Goal: Task Accomplishment & Management: Use online tool/utility

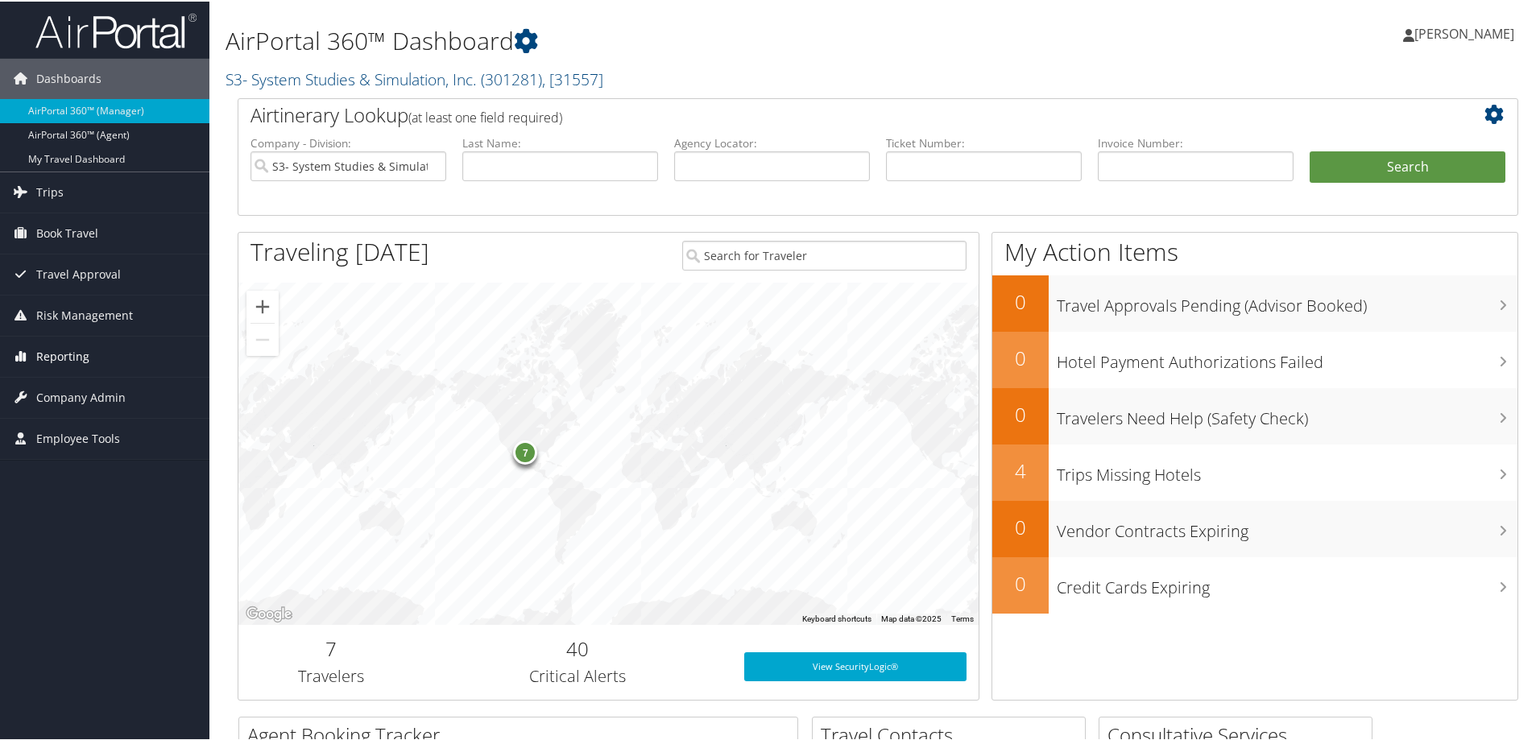
click at [134, 358] on link "Reporting" at bounding box center [104, 355] width 209 height 40
click at [74, 382] on link "Unused Tickets" at bounding box center [104, 387] width 209 height 24
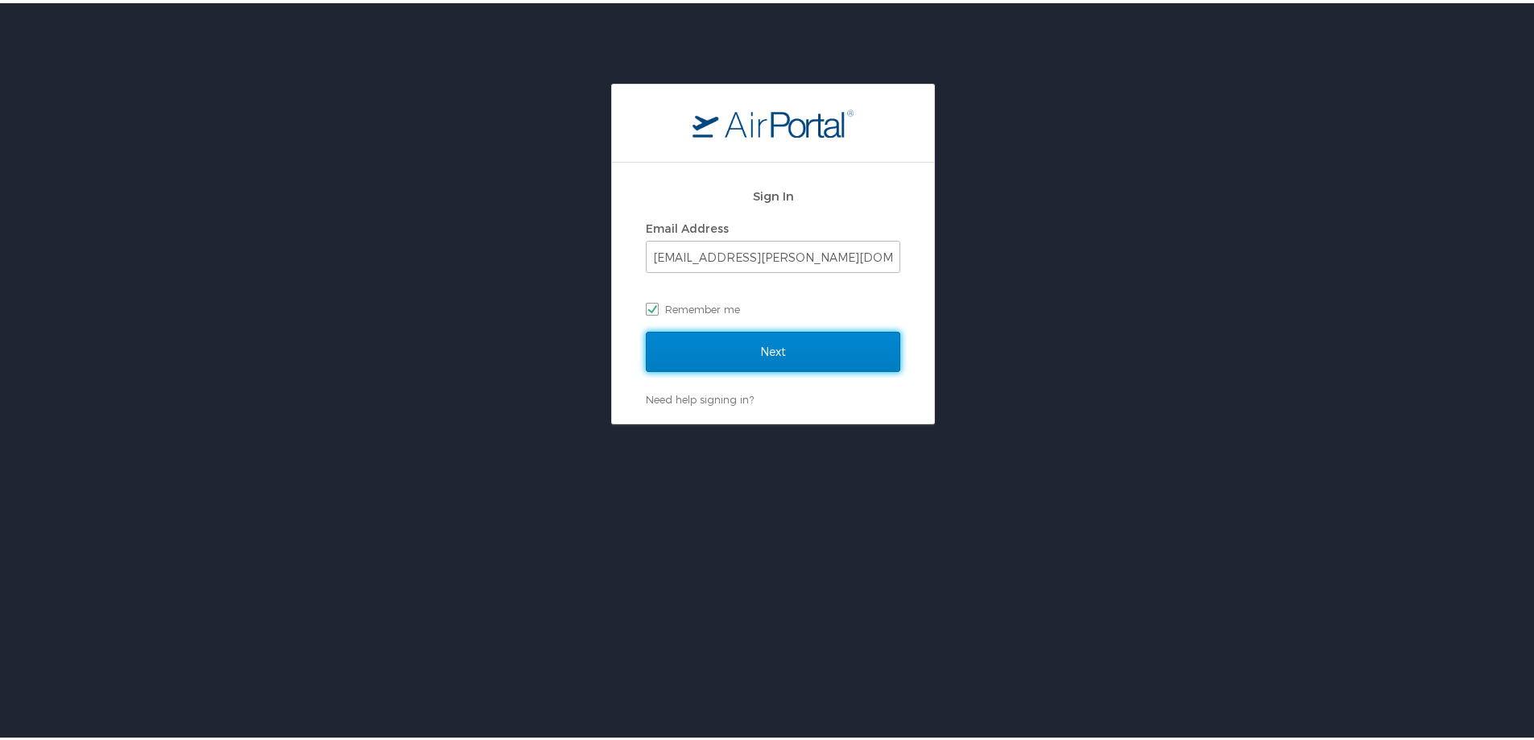
click at [800, 342] on input "Next" at bounding box center [773, 349] width 254 height 40
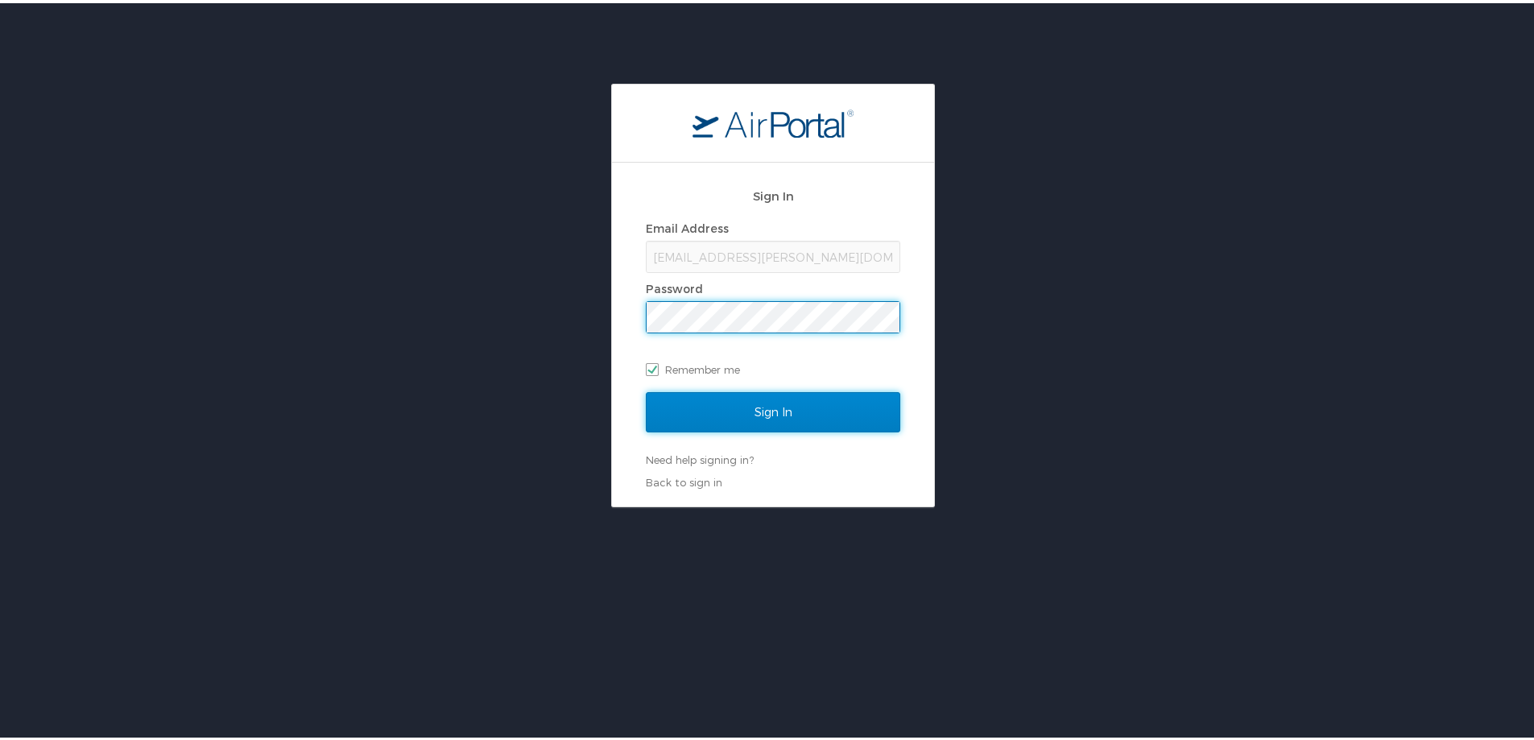
drag, startPoint x: 821, startPoint y: 426, endPoint x: 876, endPoint y: 410, distance: 57.1
click at [822, 425] on input "Sign In" at bounding box center [773, 409] width 254 height 40
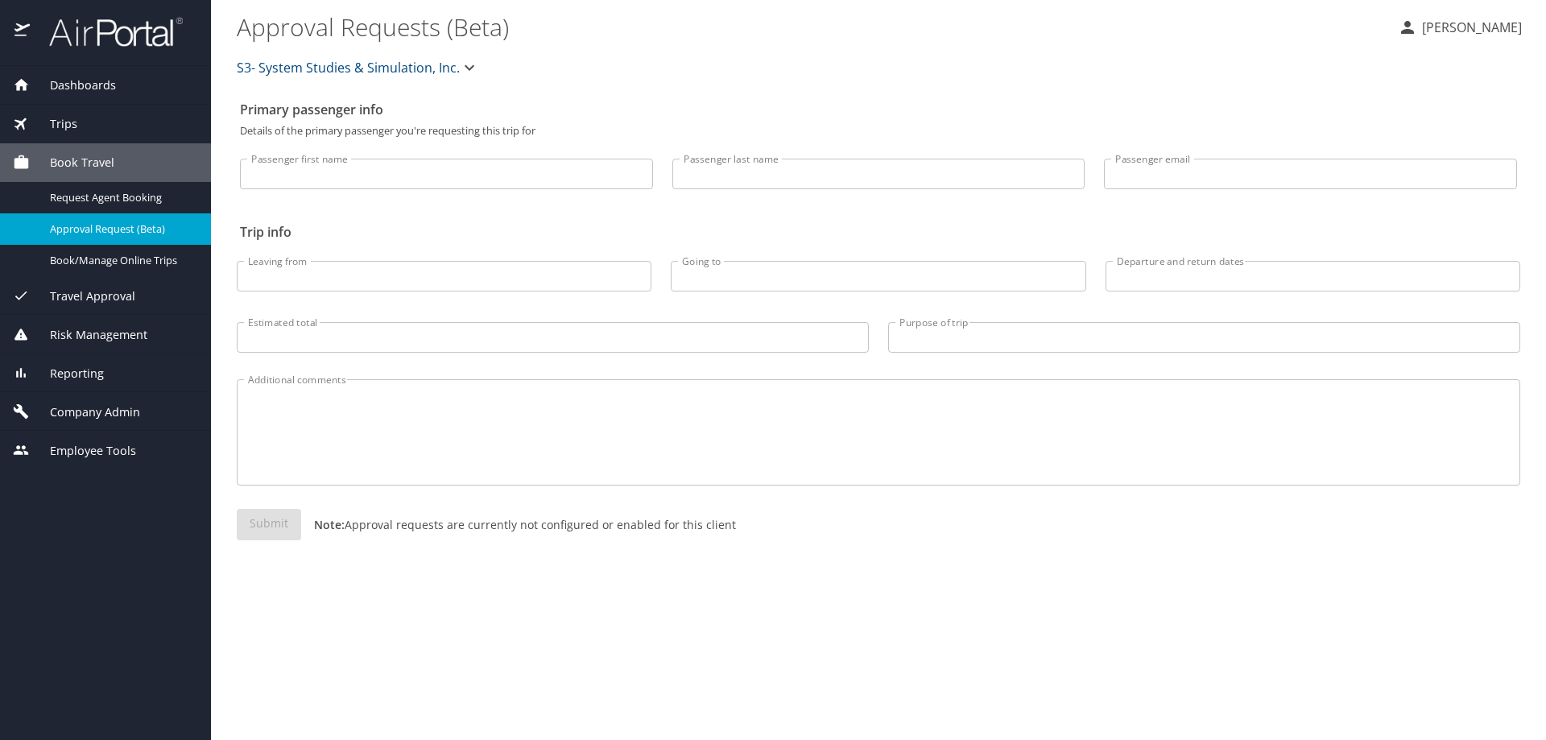
click at [84, 378] on span "Reporting" at bounding box center [67, 374] width 74 height 18
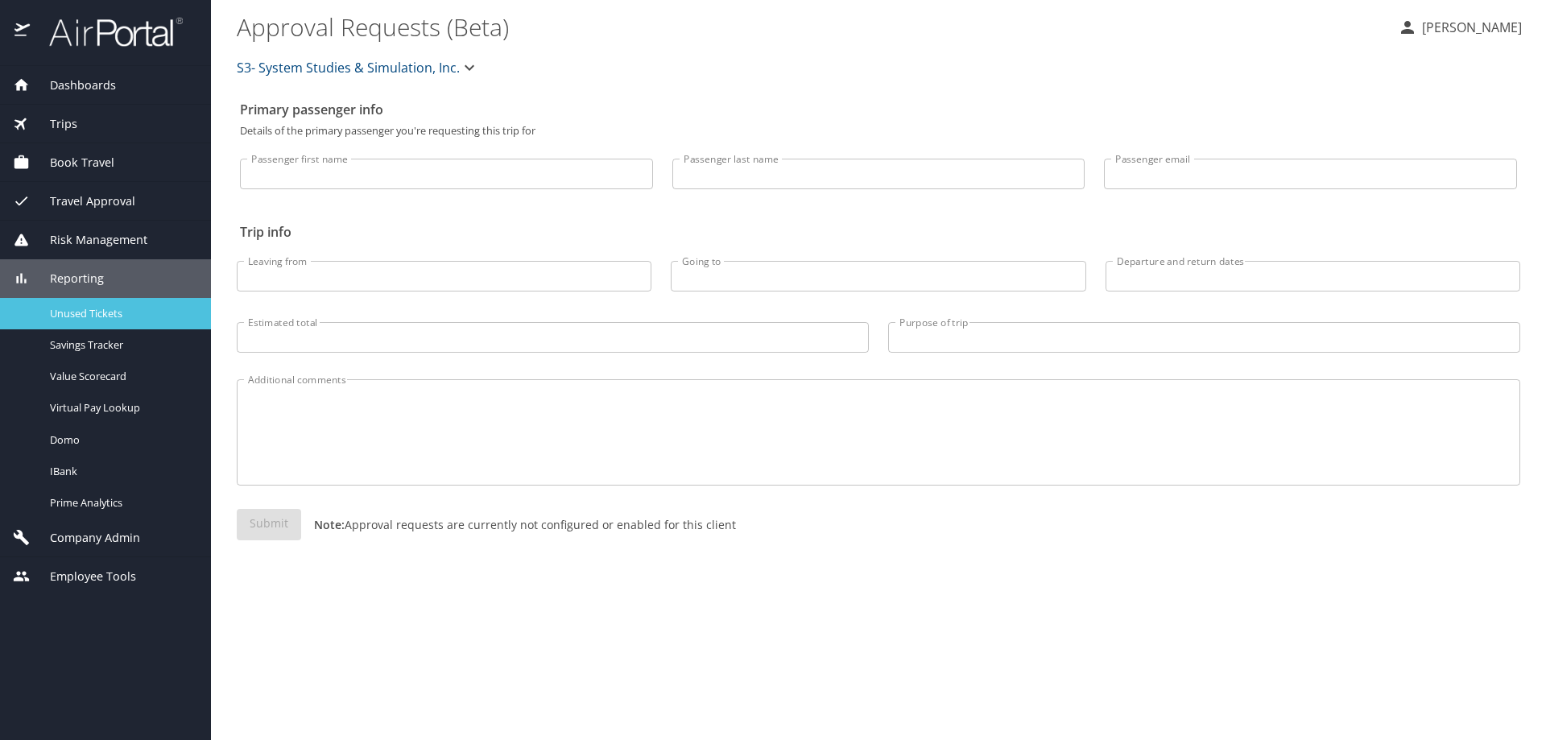
click at [104, 303] on link "Unused Tickets" at bounding box center [105, 313] width 211 height 31
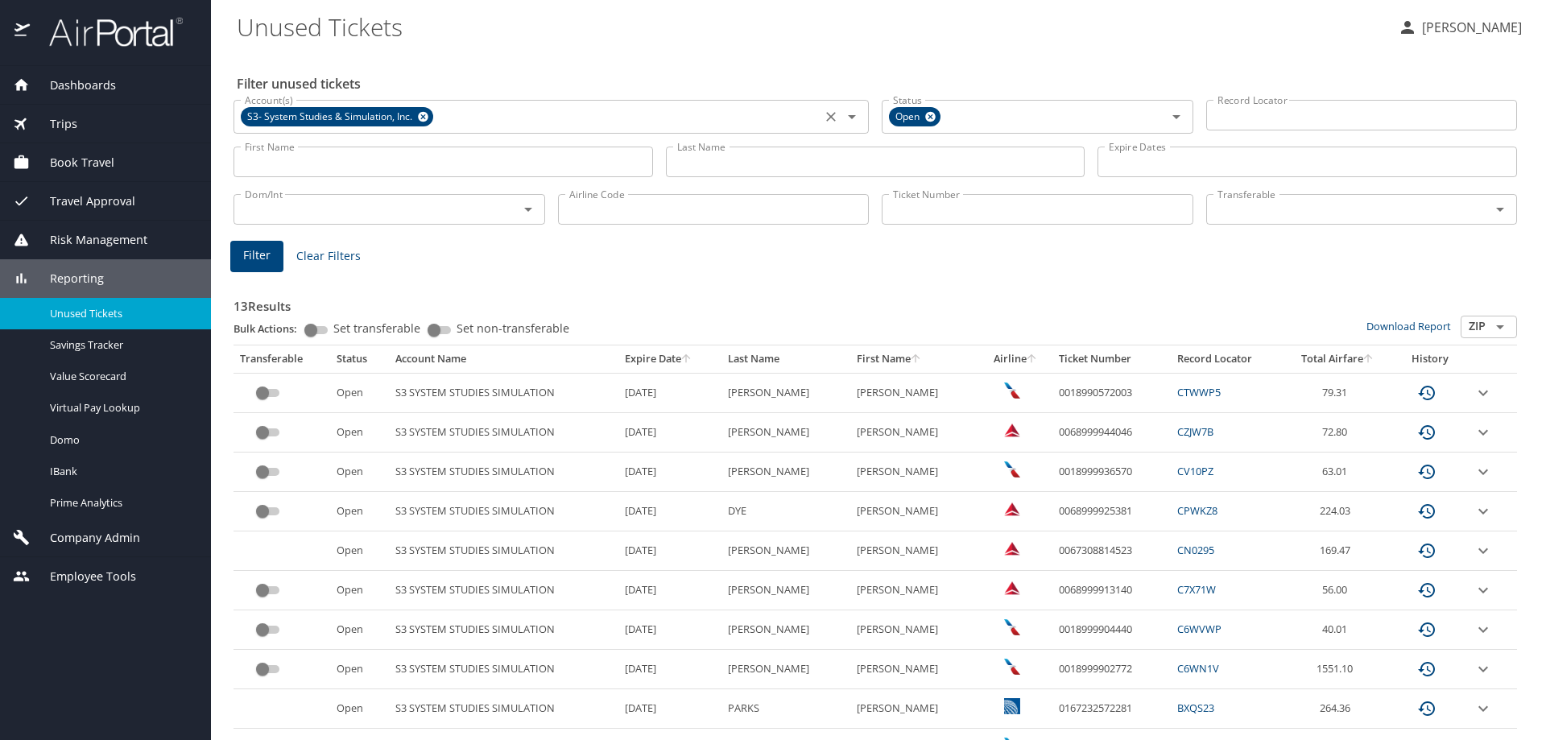
drag, startPoint x: 422, startPoint y: 117, endPoint x: 920, endPoint y: 232, distance: 511.6
click at [422, 118] on icon at bounding box center [423, 117] width 10 height 10
click at [1005, 210] on input "Ticket Number" at bounding box center [1038, 209] width 312 height 31
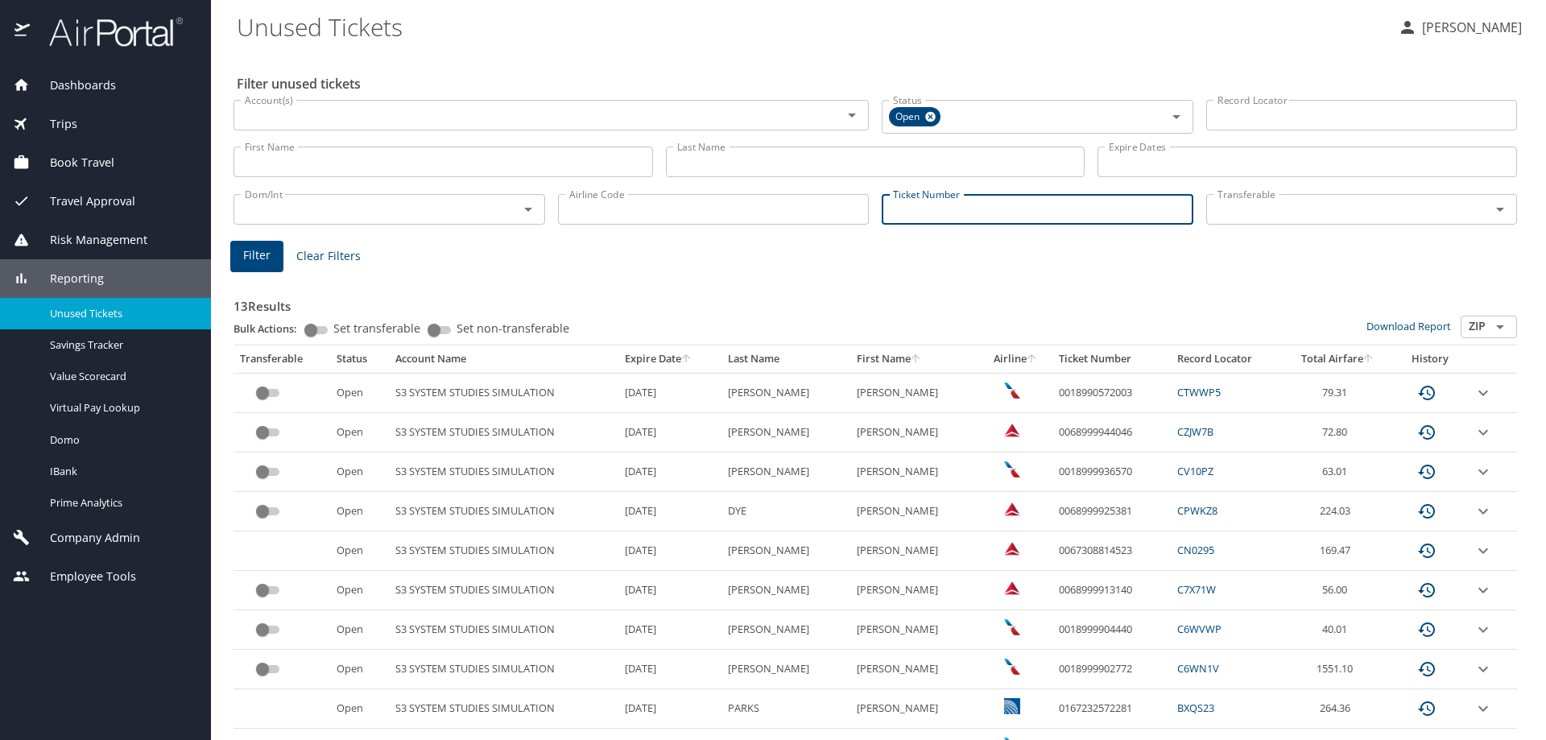
click at [1040, 213] on input "Ticket Number" at bounding box center [1038, 209] width 312 height 31
type input "0067232183557"
click at [234, 258] on button "Filter" at bounding box center [256, 253] width 53 height 31
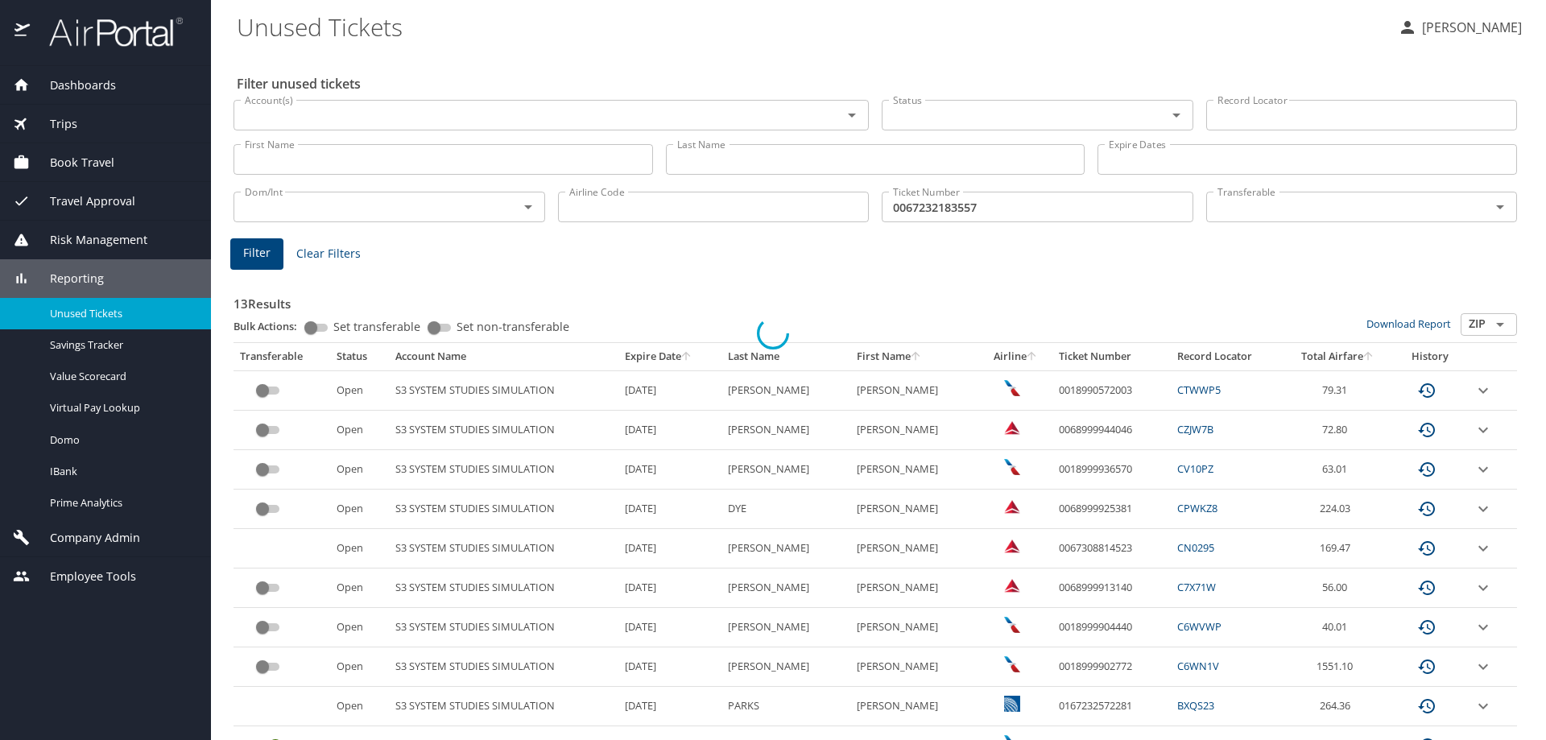
click at [242, 259] on div at bounding box center [773, 333] width 1546 height 814
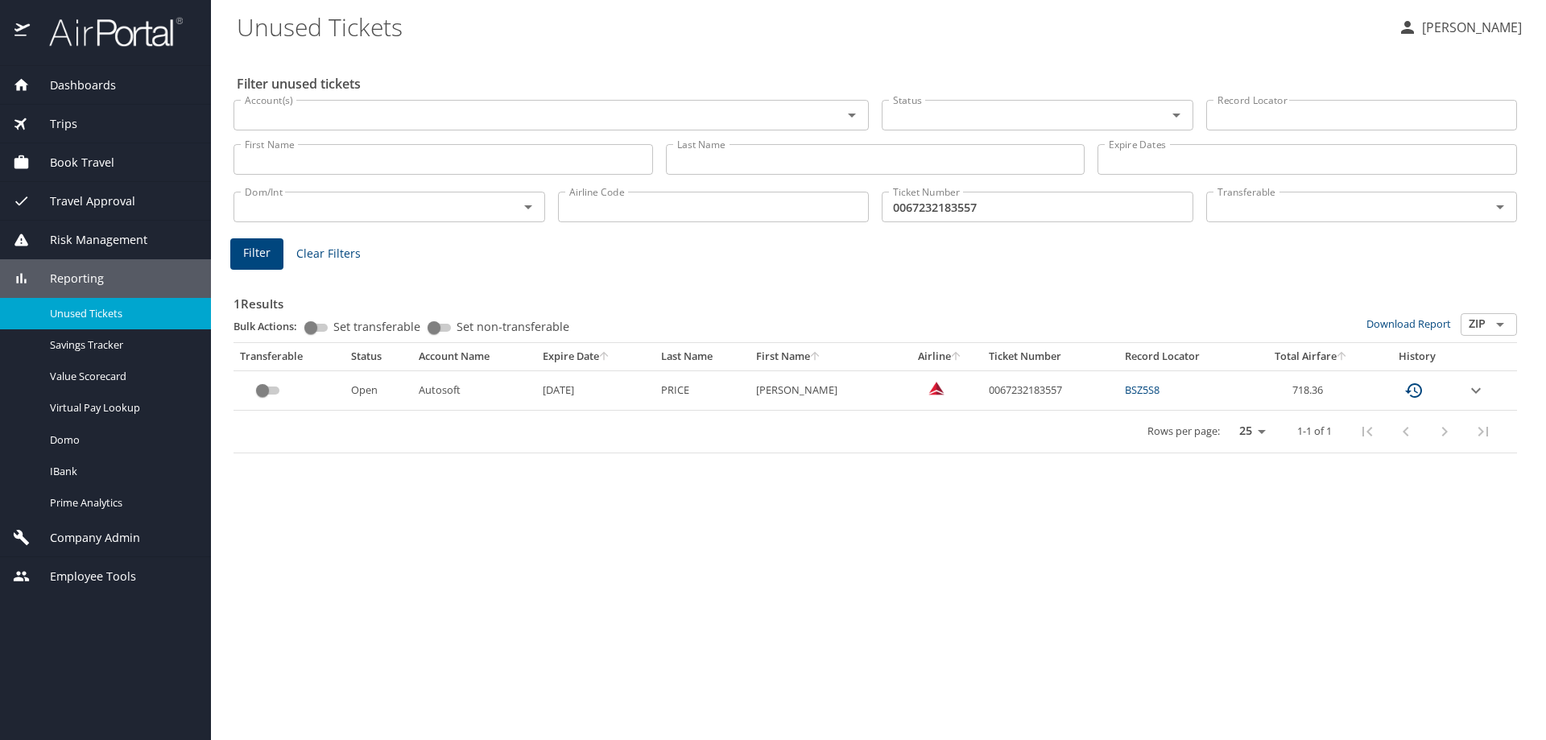
click at [1027, 385] on td "0067232183557" at bounding box center [1050, 389] width 136 height 39
click at [1030, 391] on td "0067232183557" at bounding box center [1050, 389] width 136 height 39
copy td "0067232183557"
click at [1027, 386] on td "0067232183557" at bounding box center [1050, 389] width 136 height 39
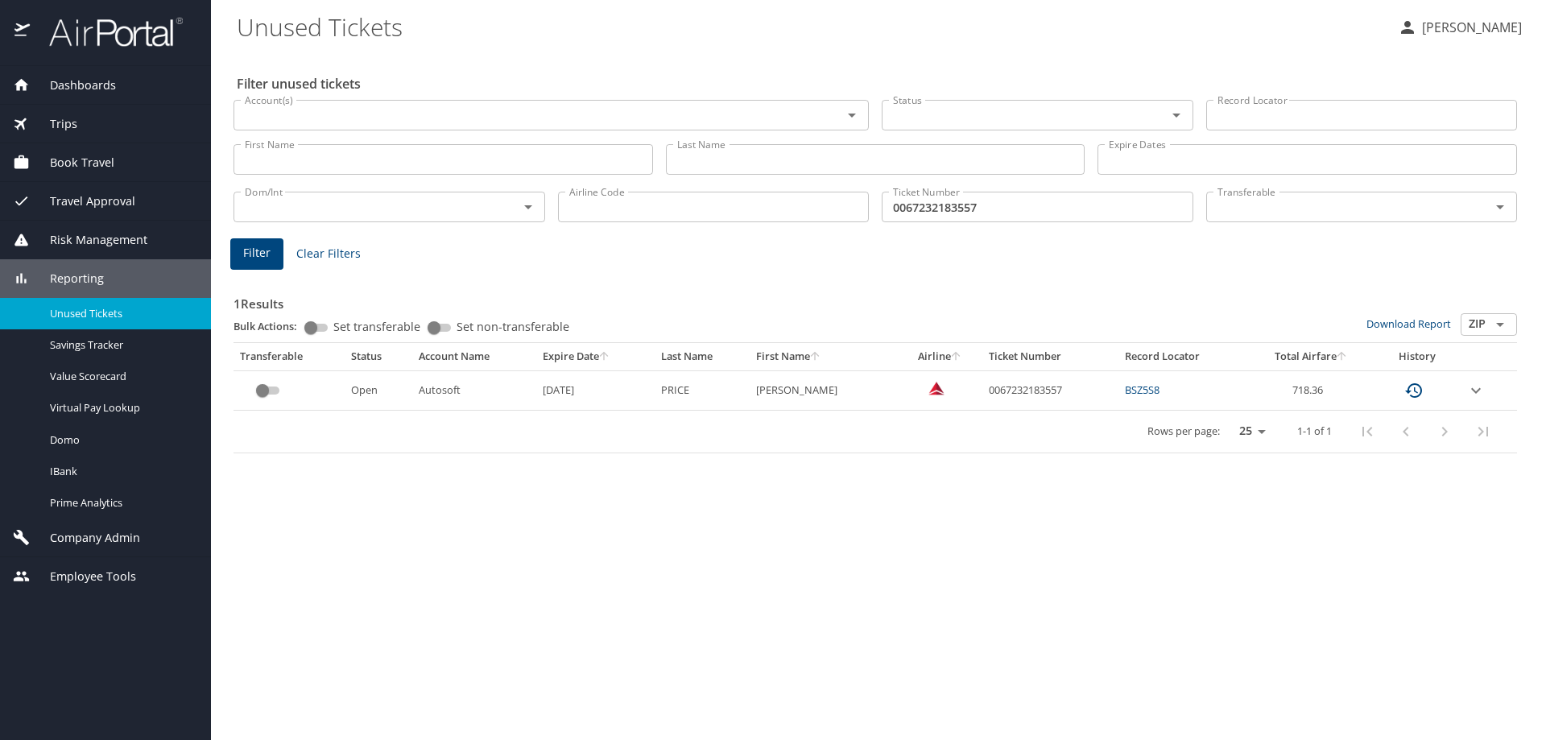
click at [786, 462] on div "Filter unused tickets Account(s) Account(s) Status Status Record Locator Record…" at bounding box center [879, 396] width 1284 height 688
click at [1003, 387] on td "0067232183557" at bounding box center [1050, 389] width 136 height 39
copy td "0067232183557"
drag, startPoint x: 984, startPoint y: 449, endPoint x: 776, endPoint y: 635, distance: 279.4
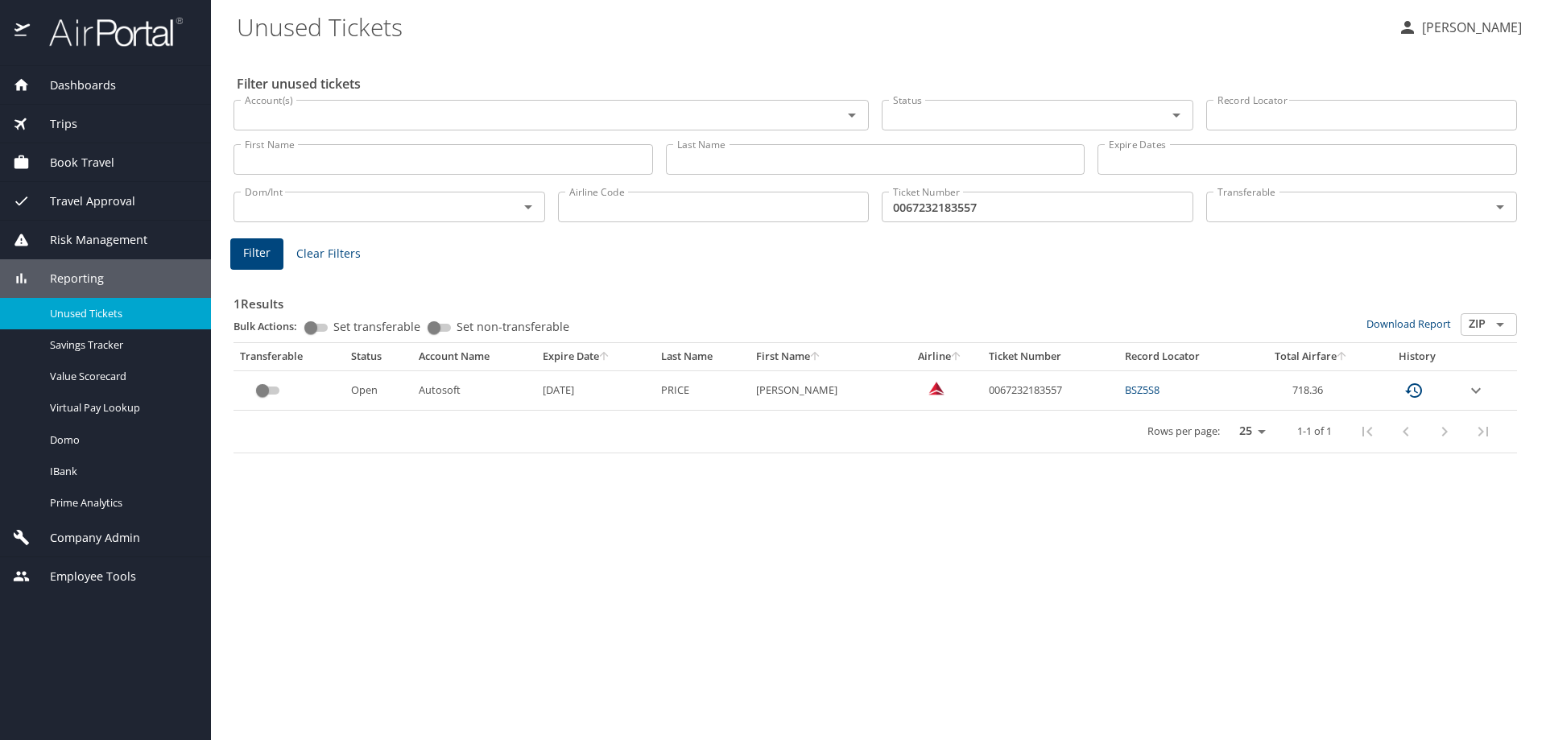
click at [984, 449] on div "Rows per page: 25 50 100 1-1 of 1" at bounding box center [872, 432] width 1264 height 42
click at [1001, 389] on td "0067232183557" at bounding box center [1050, 389] width 136 height 39
click at [1002, 389] on td "0067232183557" at bounding box center [1050, 389] width 136 height 39
drag, startPoint x: 1002, startPoint y: 391, endPoint x: 987, endPoint y: 392, distance: 14.6
click at [987, 392] on td "0067232183557" at bounding box center [1050, 389] width 136 height 39
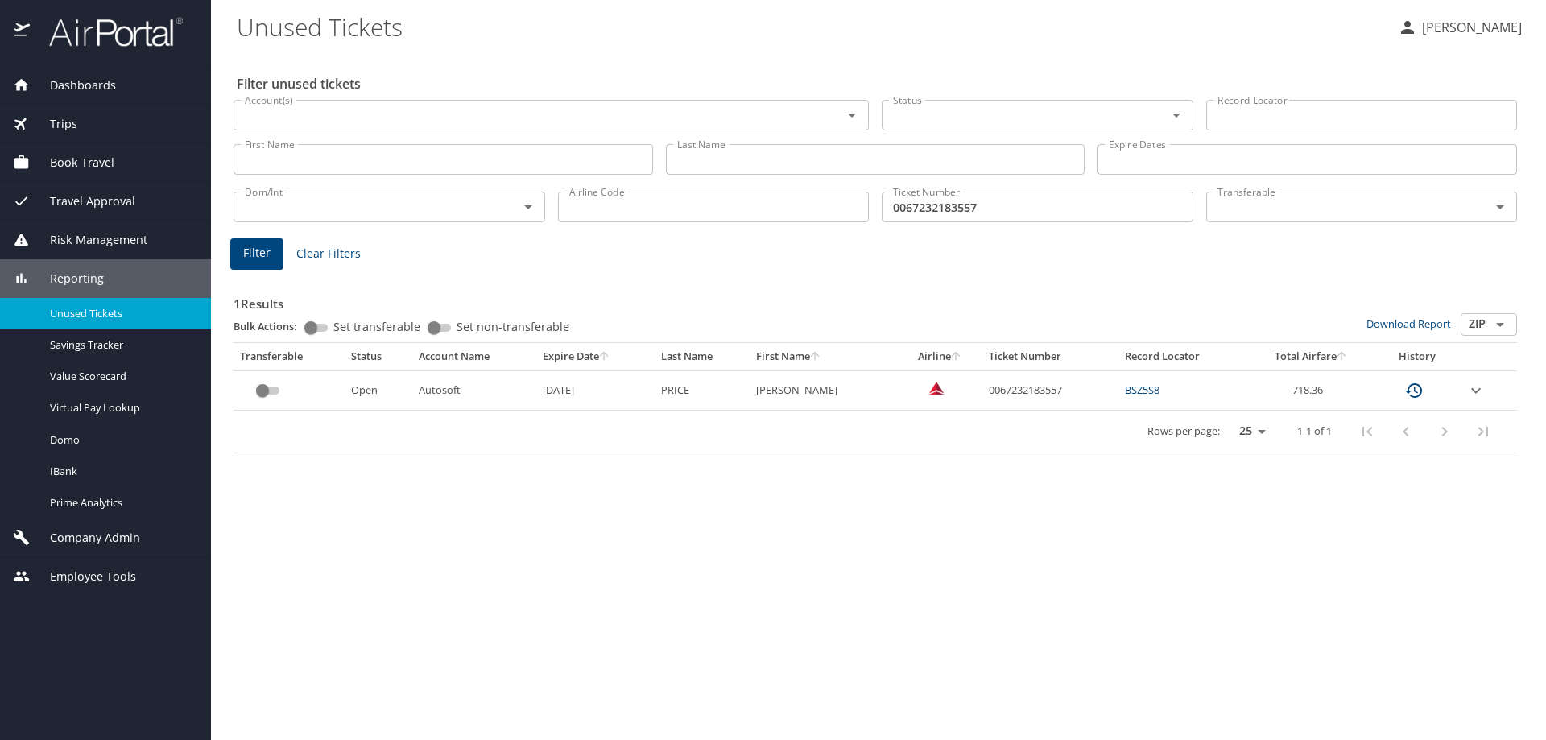
click at [1018, 392] on td "0067232183557" at bounding box center [1050, 389] width 136 height 39
copy td "0067232183557"
drag, startPoint x: 1084, startPoint y: 283, endPoint x: 1115, endPoint y: 311, distance: 42.2
click at [1088, 287] on div "1 Results Bulk Actions: Set transferable Set non-transferable Download Report Z…" at bounding box center [876, 363] width 1284 height 180
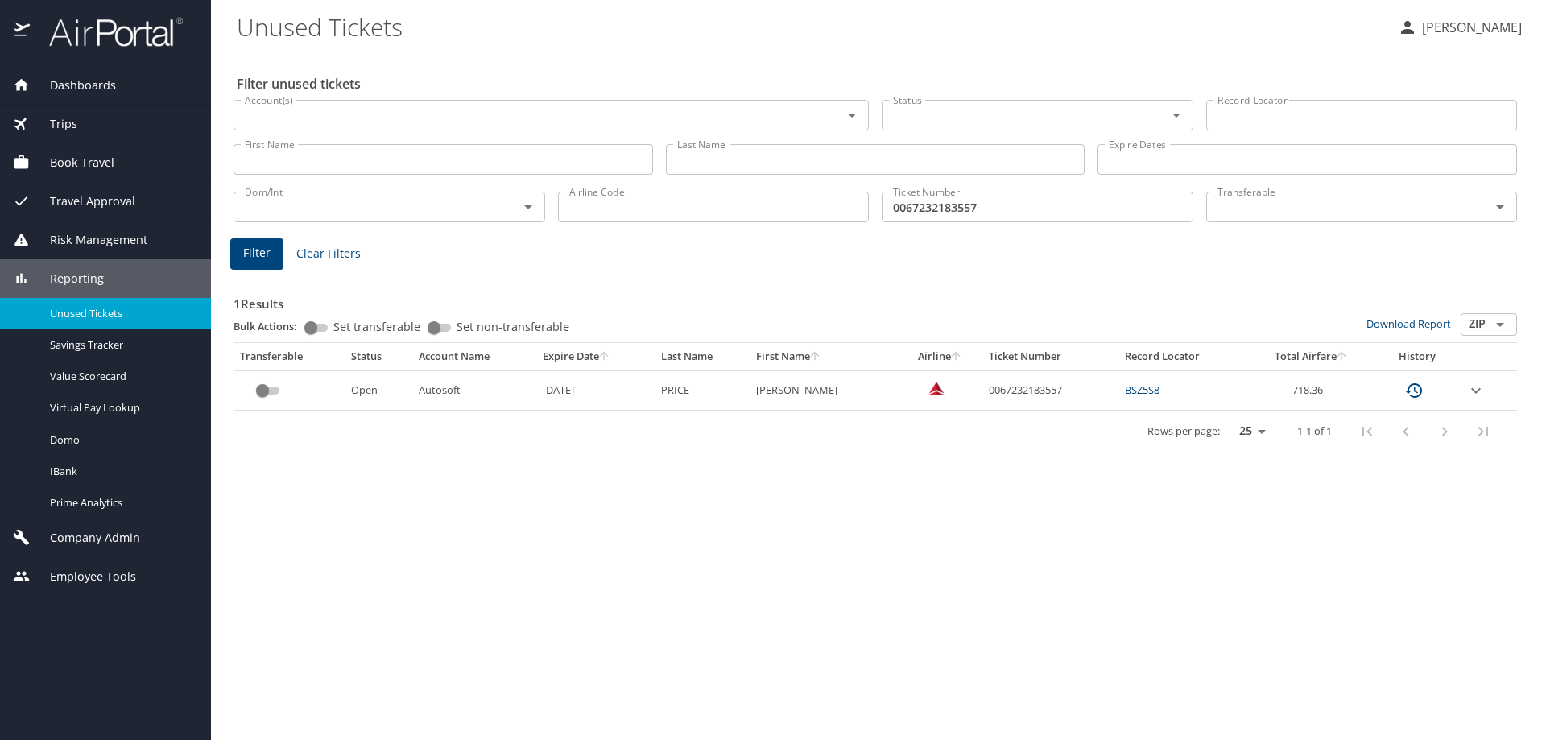
click at [1040, 387] on td "0067232183557" at bounding box center [1050, 389] width 136 height 39
copy td "0067232183557"
